Goal: Transaction & Acquisition: Purchase product/service

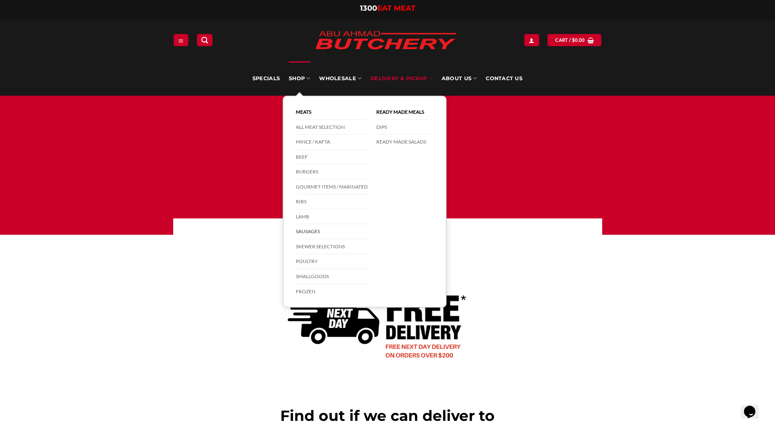
click at [316, 228] on link "Sausages" at bounding box center [332, 231] width 72 height 15
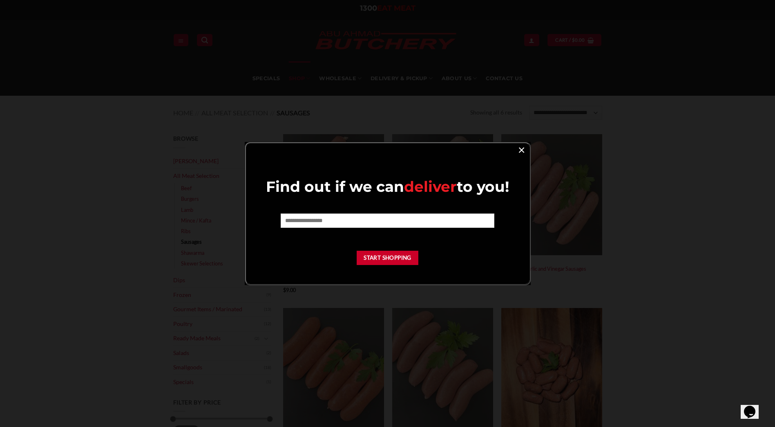
click at [522, 152] on link "×" at bounding box center [522, 149] width 12 height 11
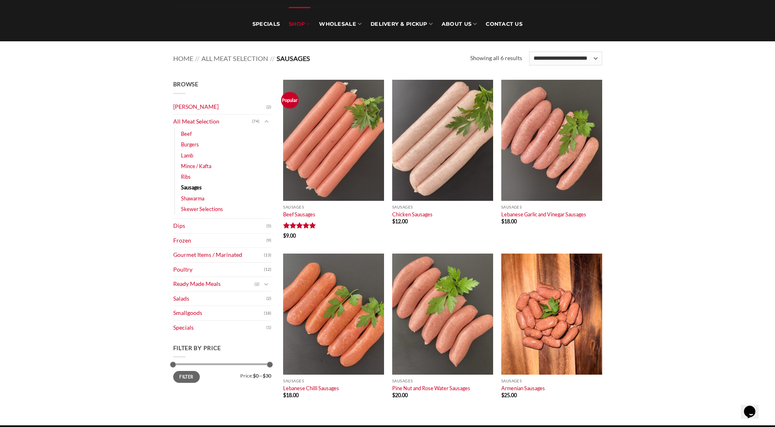
scroll to position [95, 0]
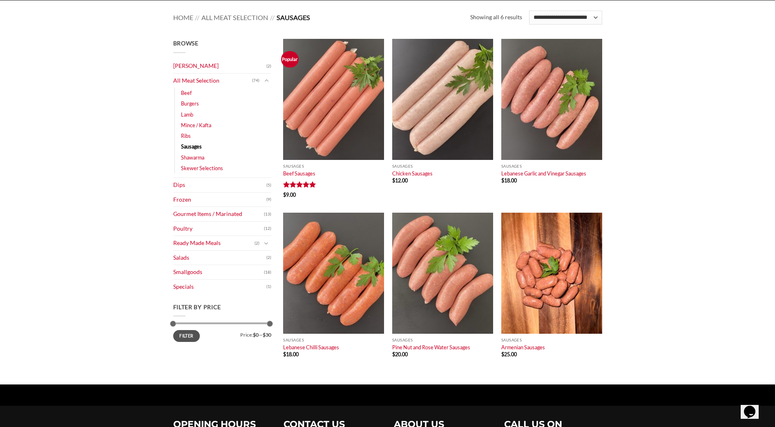
click at [186, 335] on button "Filter" at bounding box center [186, 335] width 27 height 11
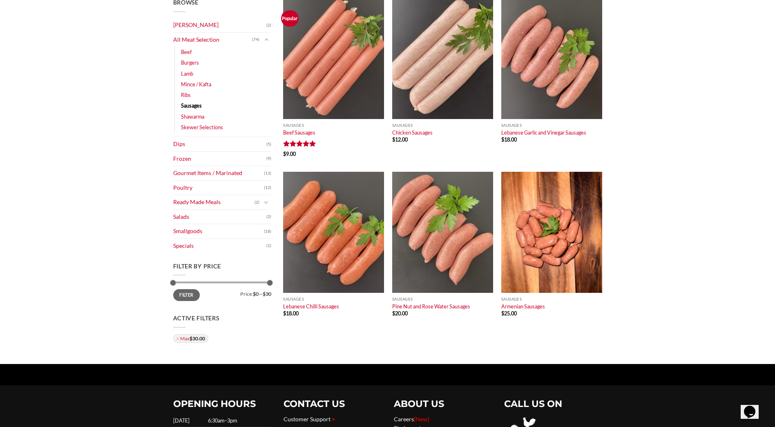
scroll to position [82, 0]
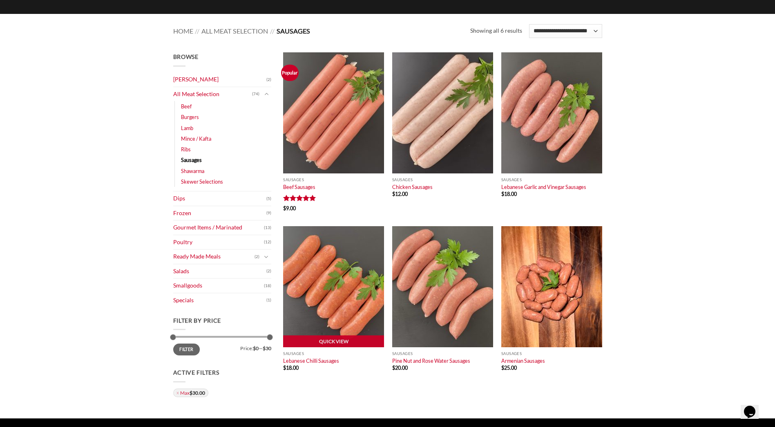
click at [329, 262] on img at bounding box center [333, 286] width 101 height 121
click at [344, 342] on link "Quick View" at bounding box center [333, 341] width 101 height 12
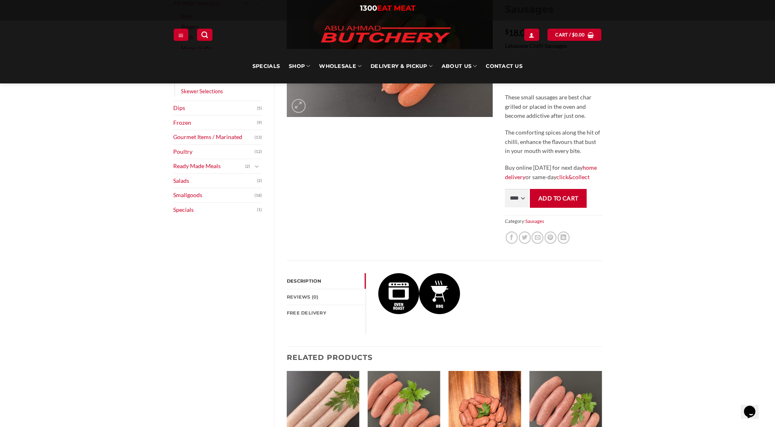
scroll to position [259, 0]
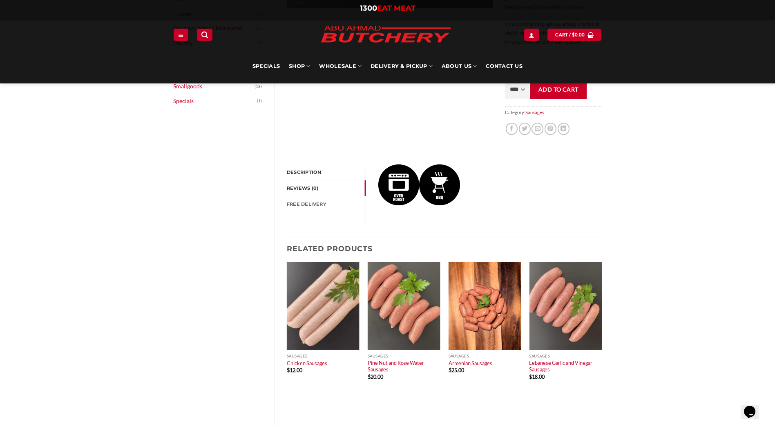
click at [318, 189] on link "Reviews (0)" at bounding box center [326, 188] width 79 height 16
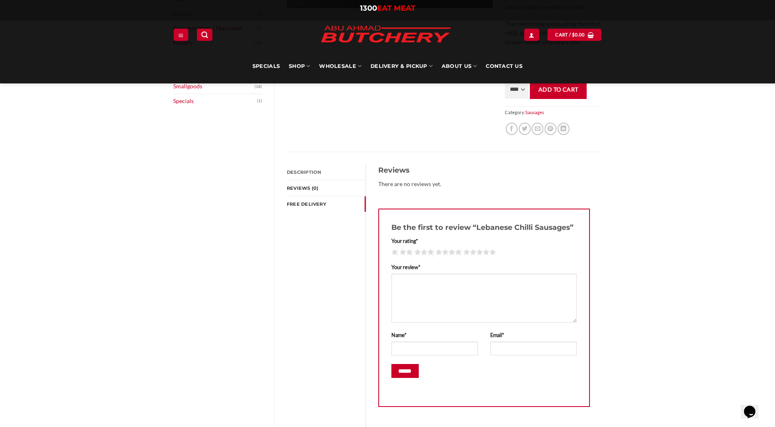
click at [308, 199] on link "FREE Delivery" at bounding box center [326, 204] width 79 height 16
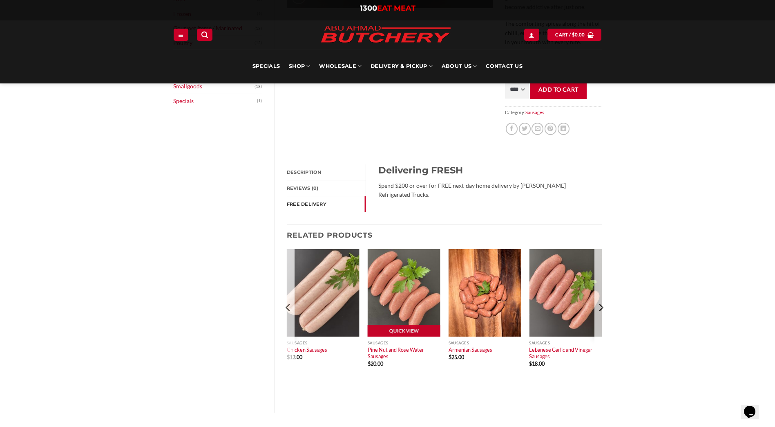
scroll to position [313, 0]
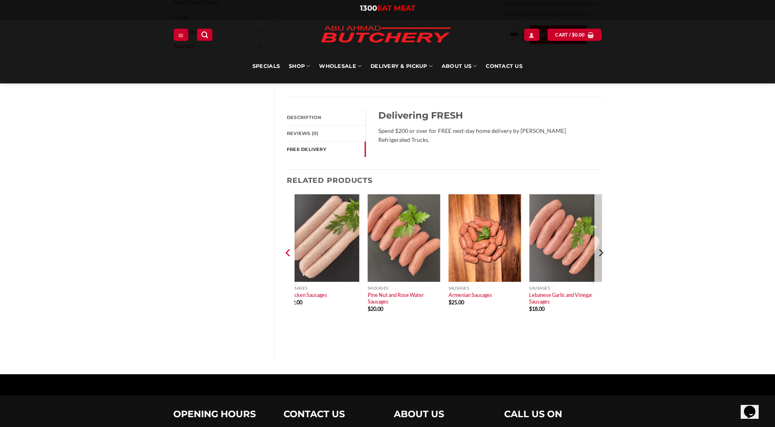
click at [288, 255] on icon "Previous" at bounding box center [288, 252] width 4 height 7
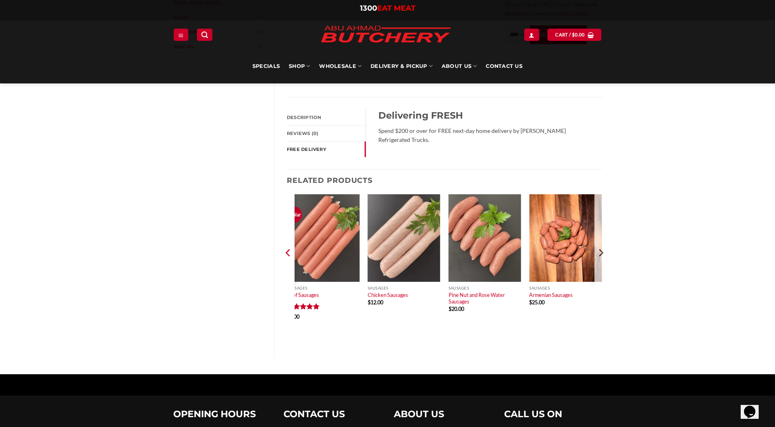
click at [288, 255] on icon "Previous" at bounding box center [288, 252] width 4 height 7
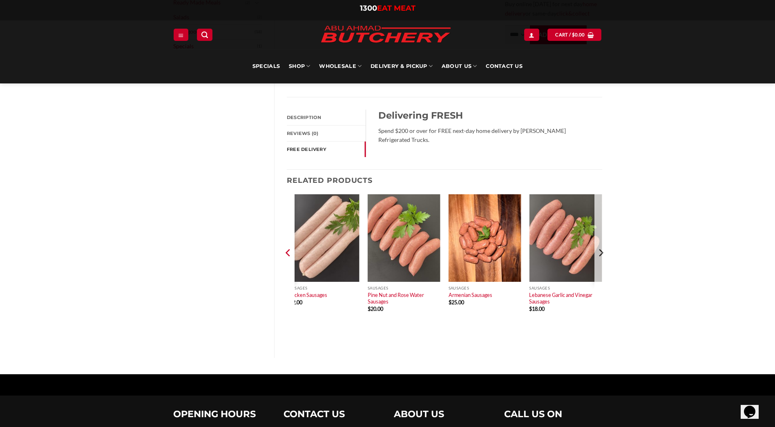
click at [288, 255] on icon "Previous" at bounding box center [288, 252] width 4 height 7
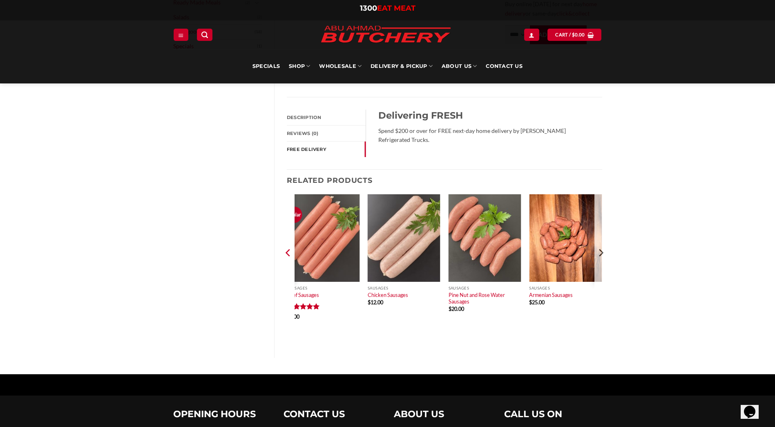
click at [288, 255] on icon "Previous" at bounding box center [288, 252] width 4 height 7
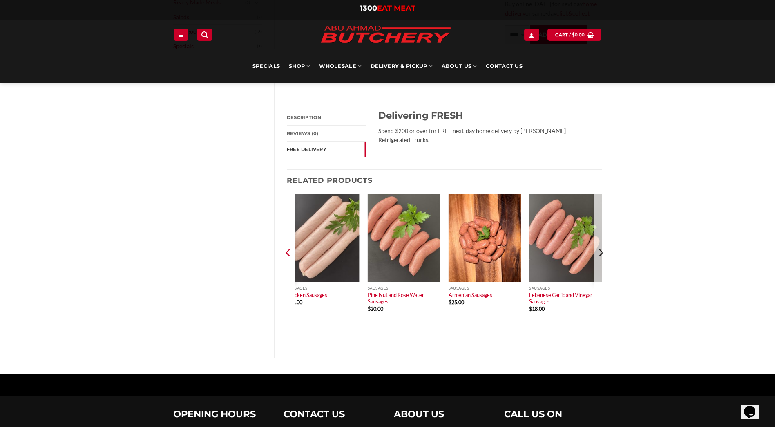
click at [288, 255] on icon "Previous" at bounding box center [288, 252] width 4 height 7
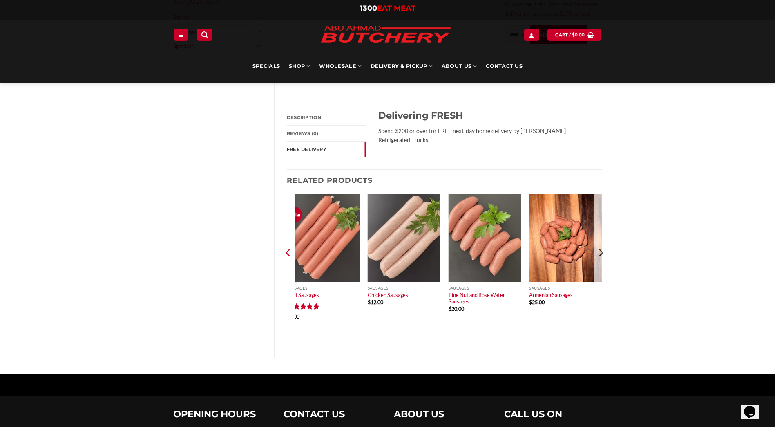
click at [288, 255] on icon "Previous" at bounding box center [288, 252] width 4 height 7
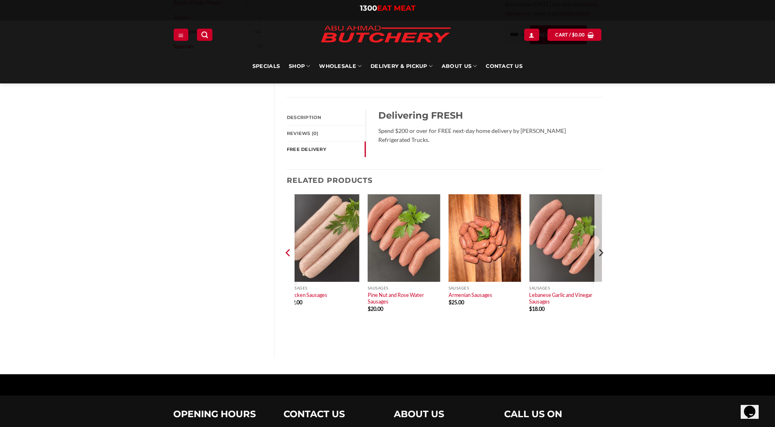
click at [288, 255] on icon "Previous" at bounding box center [288, 252] width 4 height 7
